Goal: Task Accomplishment & Management: Use online tool/utility

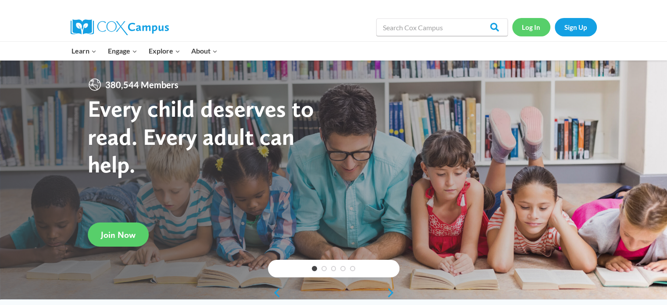
click at [526, 20] on link "Log In" at bounding box center [531, 27] width 38 height 18
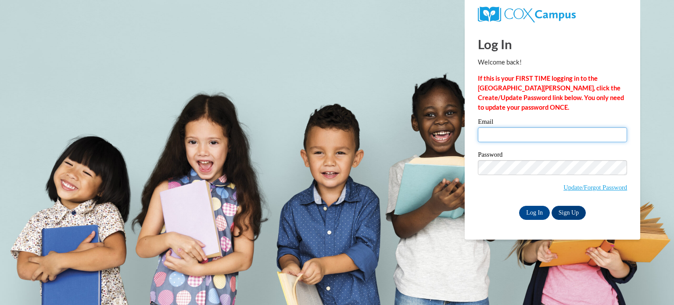
click at [530, 135] on input "Email" at bounding box center [552, 134] width 149 height 15
type input "aclose@triway.us"
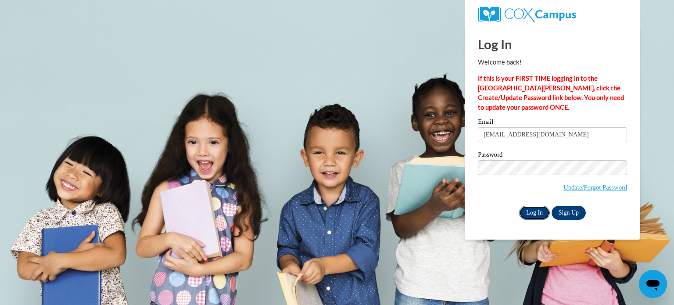
click at [533, 211] on input "Log In" at bounding box center [534, 213] width 31 height 14
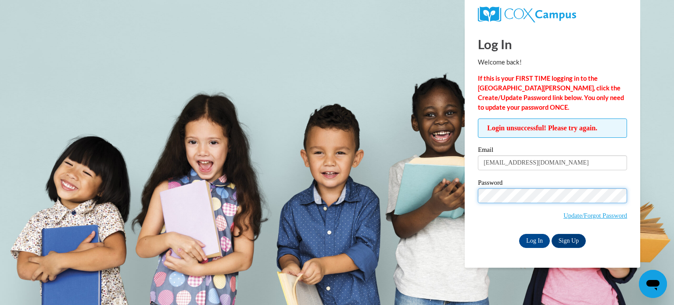
click at [375, 193] on body "Log In Welcome back! If this is your FIRST TIME logging in to the NEW Cox Campu…" at bounding box center [337, 152] width 674 height 305
click at [519, 234] on input "Log In" at bounding box center [534, 241] width 31 height 14
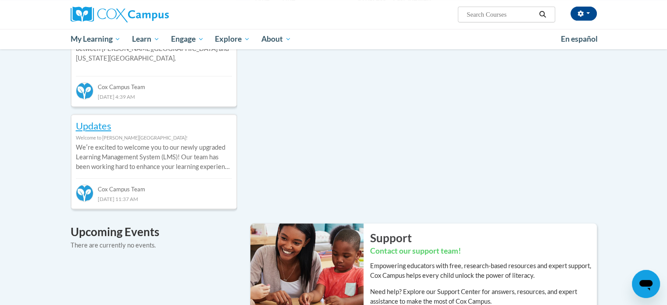
scroll to position [219, 0]
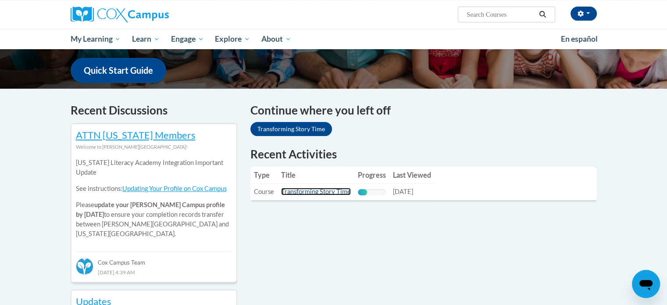
click at [321, 193] on link "Transforming Story Time" at bounding box center [316, 191] width 70 height 7
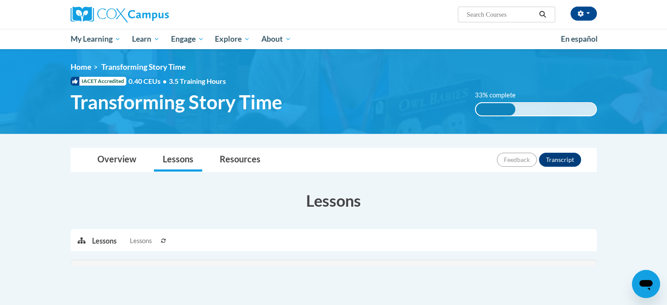
click at [302, 265] on div at bounding box center [334, 263] width 526 height 6
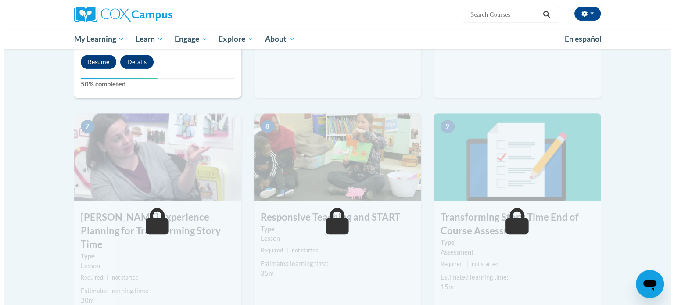
scroll to position [381, 0]
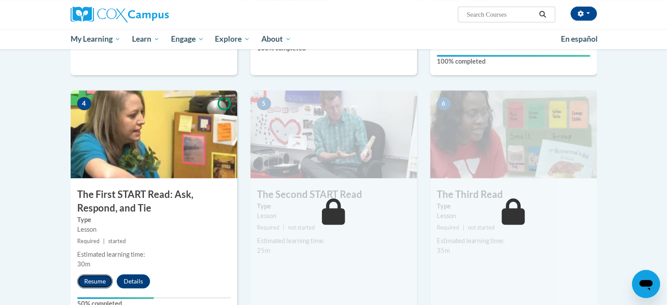
click at [109, 282] on button "Resume" at bounding box center [95, 281] width 36 height 14
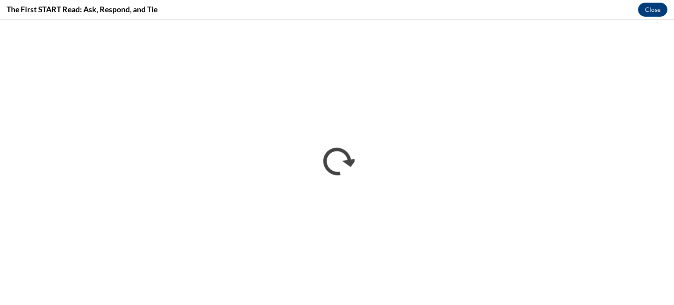
scroll to position [0, 0]
